Goal: Contribute content: Add original content to the website for others to see

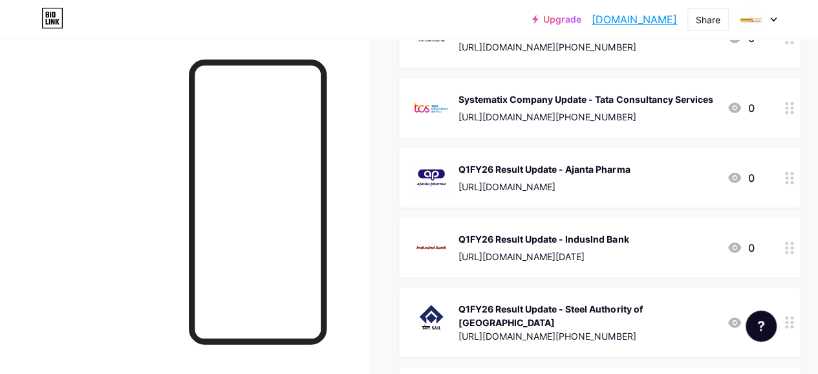
scroll to position [3881, 0]
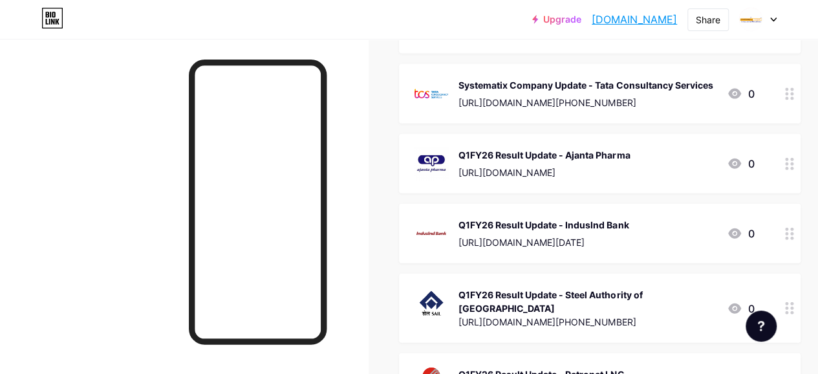
click at [558, 78] on div "Systematix Company Update - Tata Consultancy Services" at bounding box center [586, 85] width 254 height 14
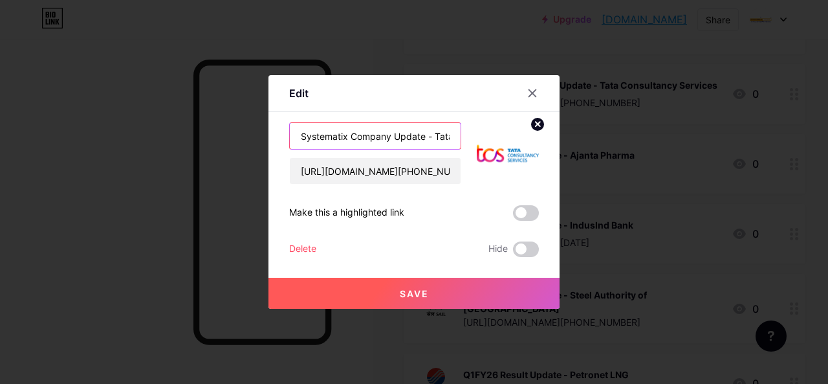
drag, startPoint x: 426, startPoint y: 134, endPoint x: 294, endPoint y: 146, distance: 132.5
click at [294, 146] on input "Systematix Company Update - Tata Consultancy Services" at bounding box center [375, 136] width 171 height 26
click at [534, 90] on div at bounding box center [532, 92] width 23 height 23
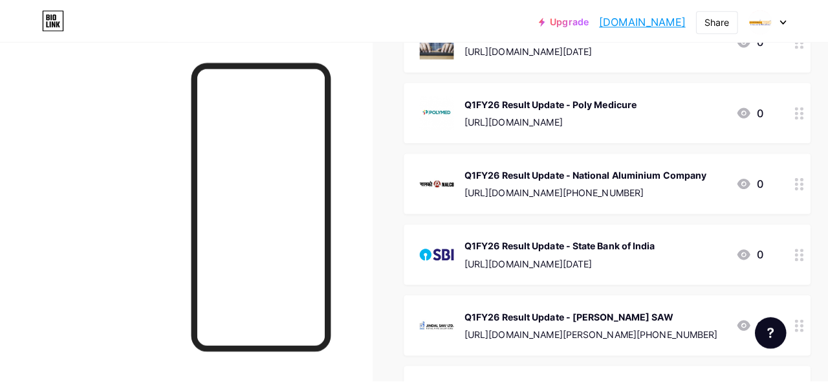
scroll to position [0, 0]
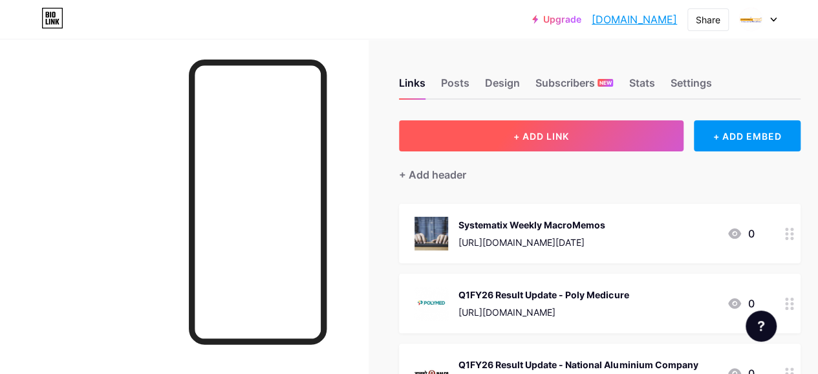
click at [502, 136] on button "+ ADD LINK" at bounding box center [541, 135] width 285 height 31
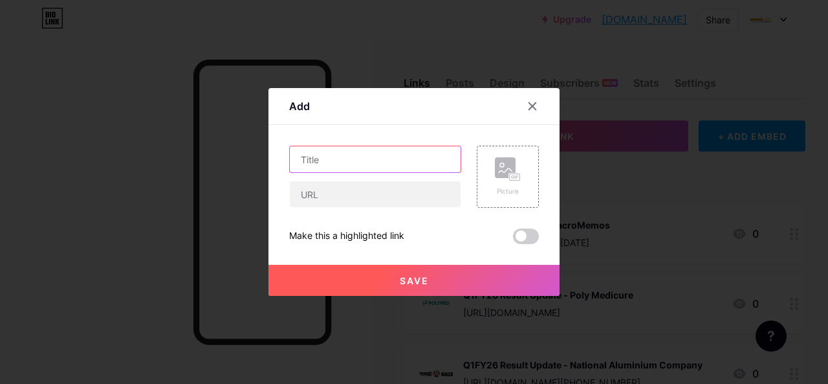
click at [316, 156] on input "text" at bounding box center [375, 159] width 171 height 26
paste input "Systematix Company Update -"
drag, startPoint x: 385, startPoint y: 157, endPoint x: 347, endPoint y: 162, distance: 38.6
click at [347, 162] on input "Systematix Company Update -" at bounding box center [375, 159] width 171 height 26
click at [429, 168] on input "Systematix Monthly Update -" at bounding box center [375, 159] width 171 height 26
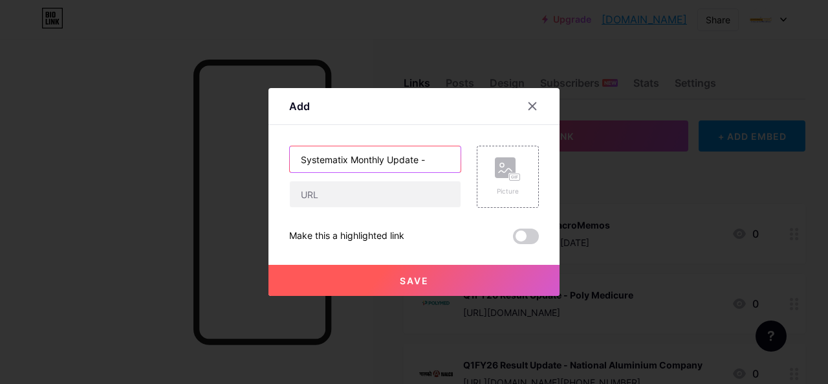
paste input "Oil & Gas"
type input "Systematix Monthly Update - Oil & Gas"
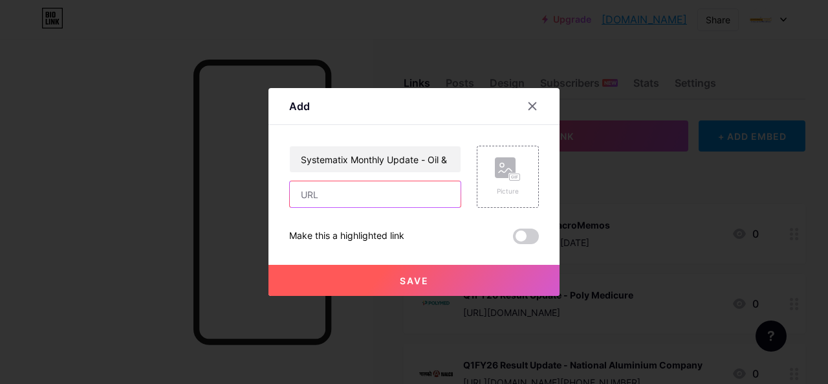
click at [312, 185] on input "text" at bounding box center [375, 194] width 171 height 26
paste input "[URL][DOMAIN_NAME]"
type input "[URL][DOMAIN_NAME]"
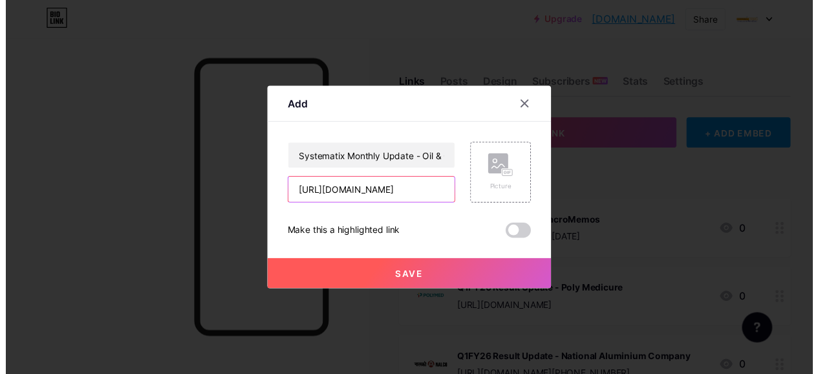
scroll to position [0, 0]
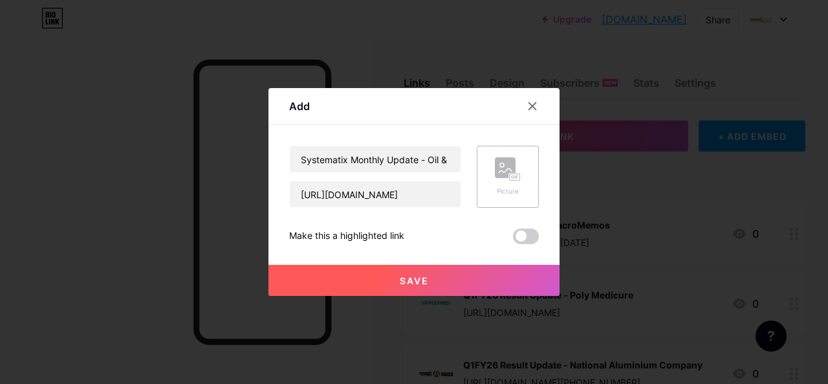
click at [495, 162] on rect at bounding box center [505, 167] width 21 height 21
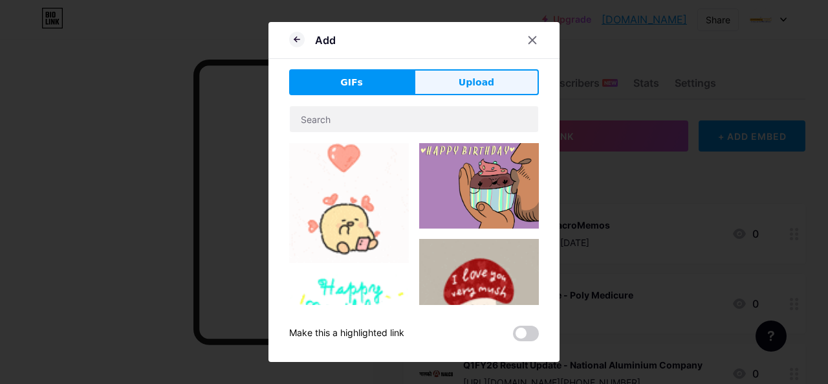
click at [462, 81] on span "Upload" at bounding box center [477, 83] width 36 height 14
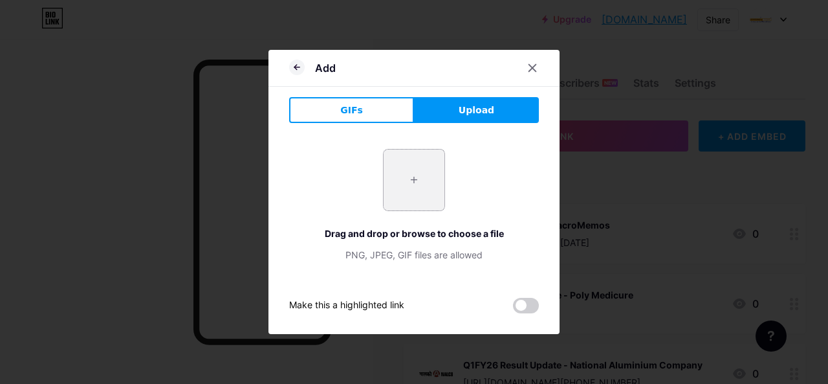
click at [424, 167] on input "file" at bounding box center [414, 179] width 61 height 61
type input "C:\fakepath\oil & gas.jpg"
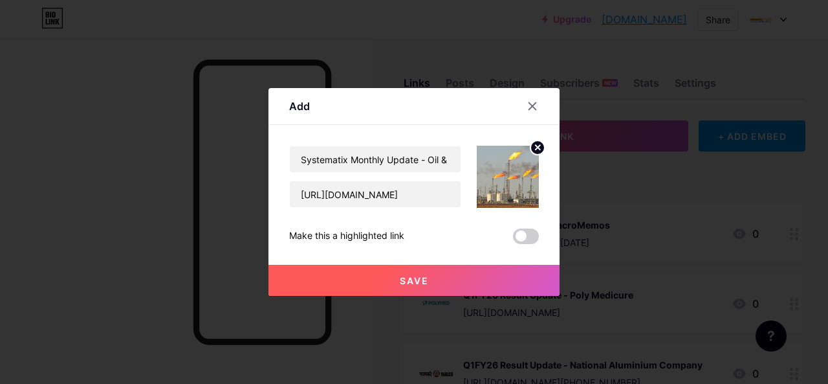
click at [447, 281] on button "Save" at bounding box center [413, 280] width 291 height 31
